Goal: Task Accomplishment & Management: Use online tool/utility

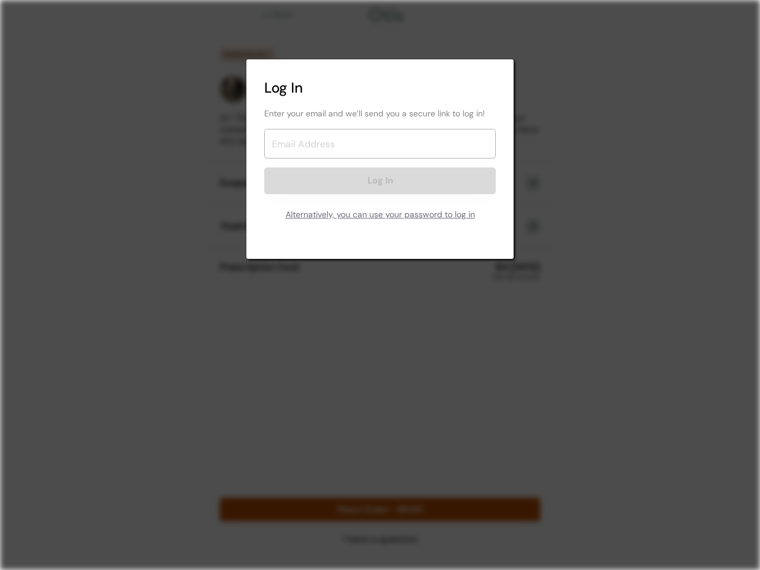
click at [380, 159] on div "Enter your email and we’ll send you a secure link to log in! Log In Alternative…" at bounding box center [379, 166] width 231 height 119
click at [380, 152] on input "email" at bounding box center [379, 144] width 231 height 30
click at [380, 88] on div "Log In" at bounding box center [379, 87] width 231 height 21
click at [380, 167] on div "Enter your email and we’ll send you a secure link to log in! Log In Alternative…" at bounding box center [379, 166] width 231 height 119
click at [380, 113] on div "Enter your email and we’ll send you a secure link to log in!" at bounding box center [379, 113] width 231 height 12
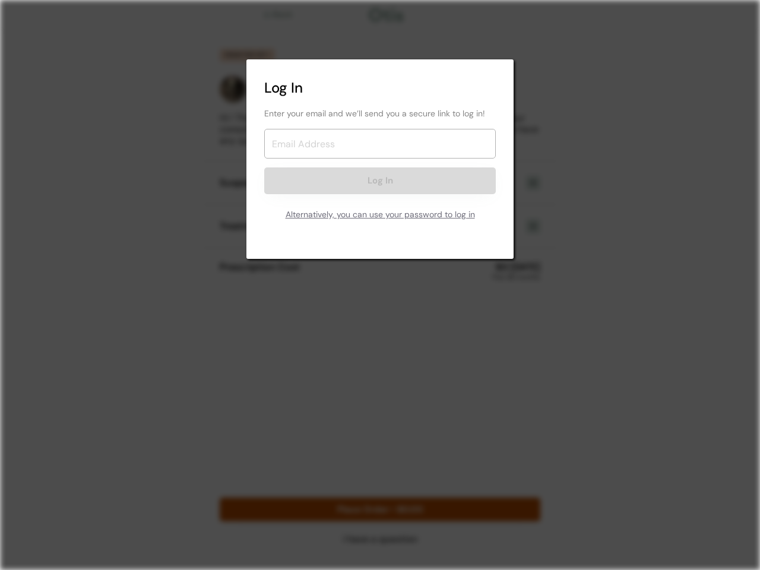
click at [380, 144] on input "email" at bounding box center [379, 144] width 231 height 30
click at [380, 180] on button "Log In" at bounding box center [379, 180] width 231 height 27
click at [380, 215] on div "Alternatively, you can use your password to log in" at bounding box center [379, 215] width 231 height 24
